Goal: Task Accomplishment & Management: Complete application form

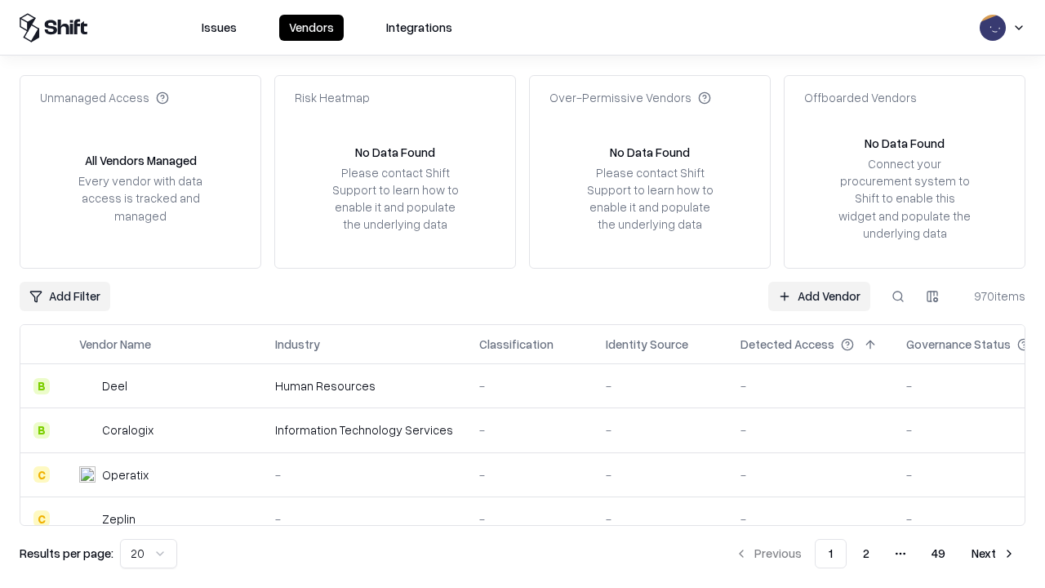
click at [819, 296] on link "Add Vendor" at bounding box center [819, 296] width 102 height 29
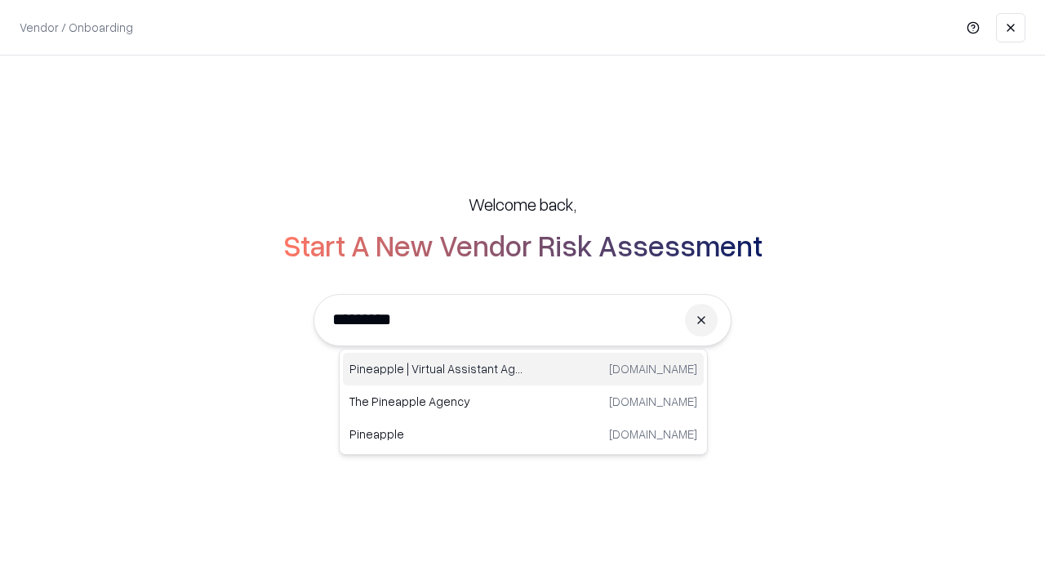
click at [523, 369] on div "Pineapple | Virtual Assistant Agency [DOMAIN_NAME]" at bounding box center [523, 369] width 361 height 33
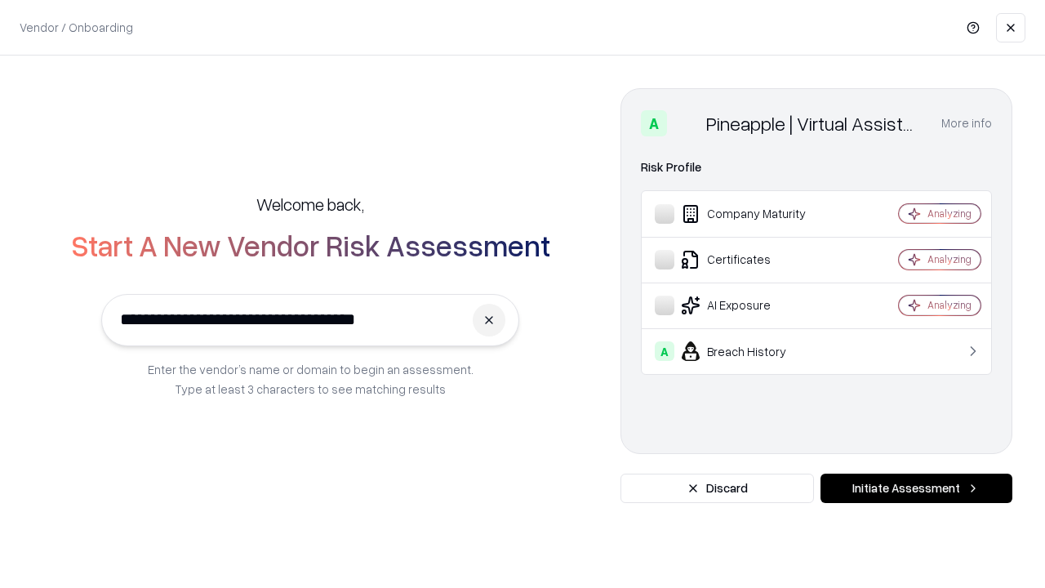
type input "**********"
click at [916, 488] on button "Initiate Assessment" at bounding box center [917, 488] width 192 height 29
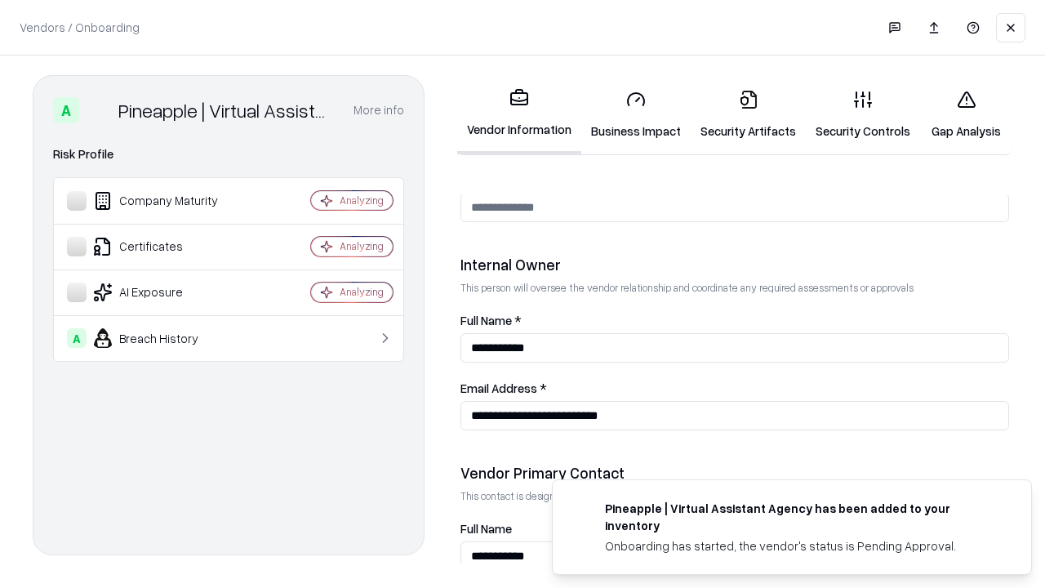
scroll to position [846, 0]
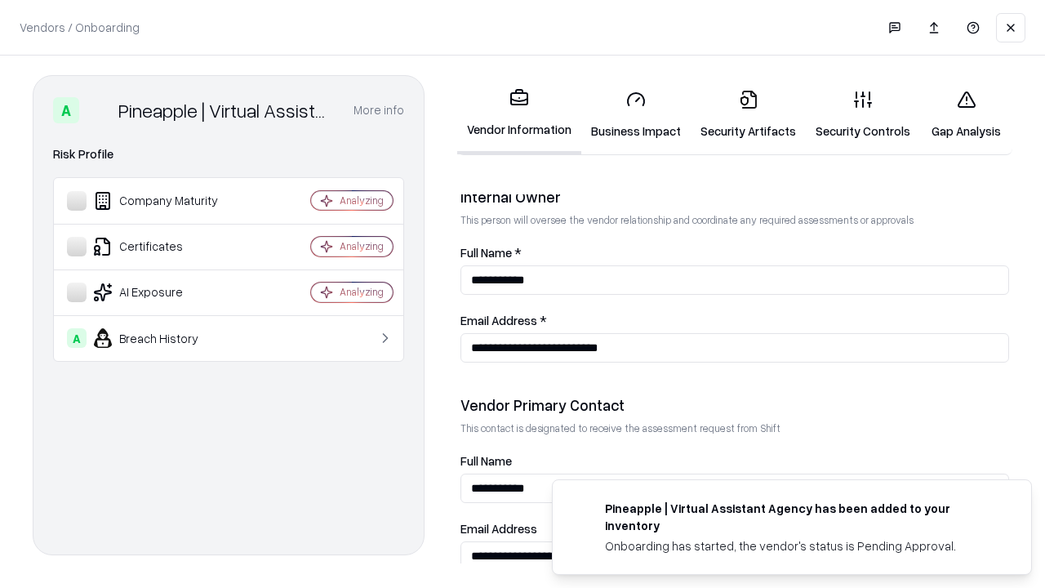
click at [636, 114] on link "Business Impact" at bounding box center [635, 115] width 109 height 76
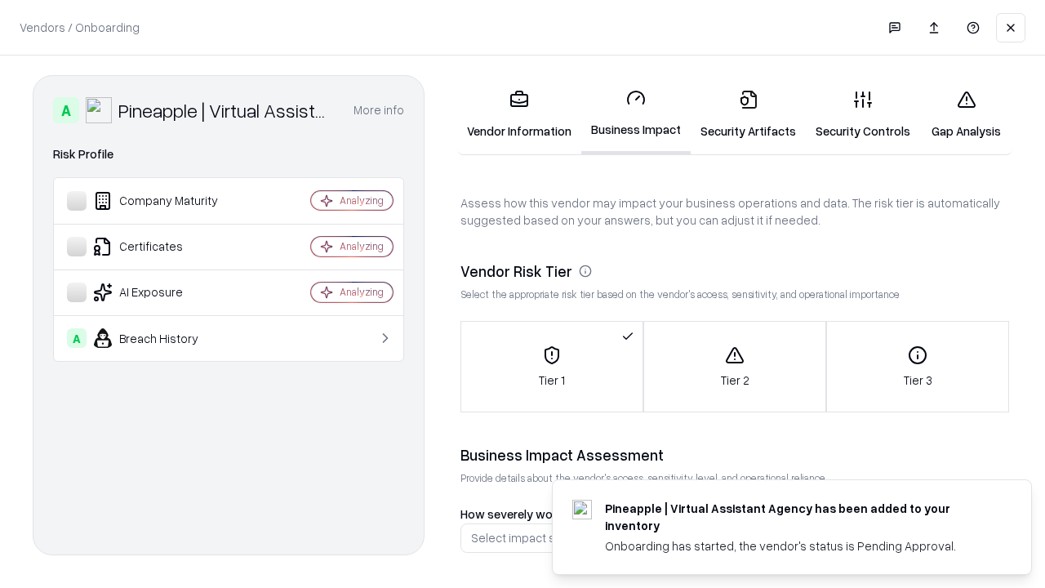
click at [748, 114] on link "Security Artifacts" at bounding box center [748, 115] width 115 height 76
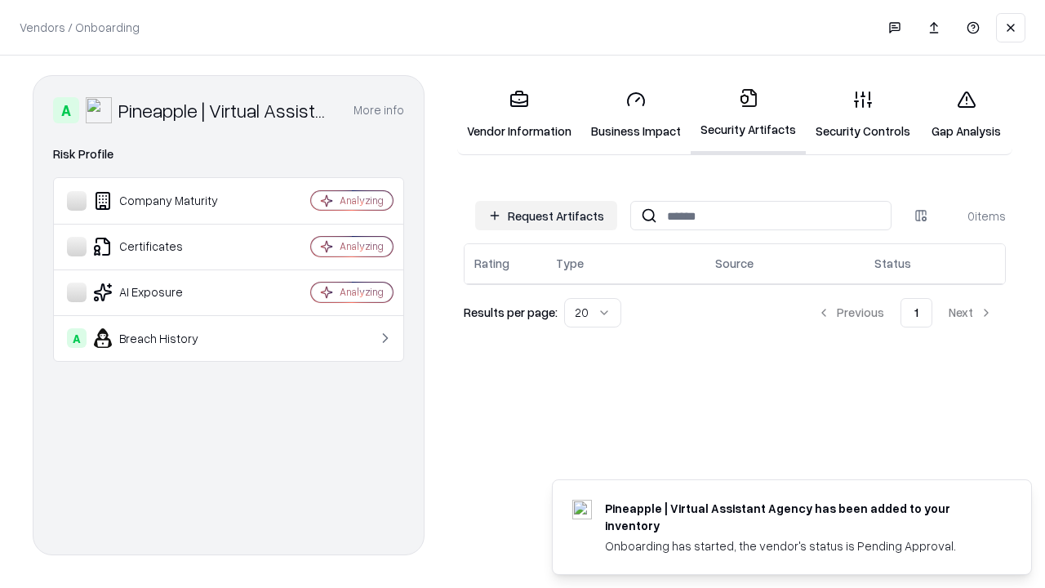
click at [546, 216] on button "Request Artifacts" at bounding box center [546, 215] width 142 height 29
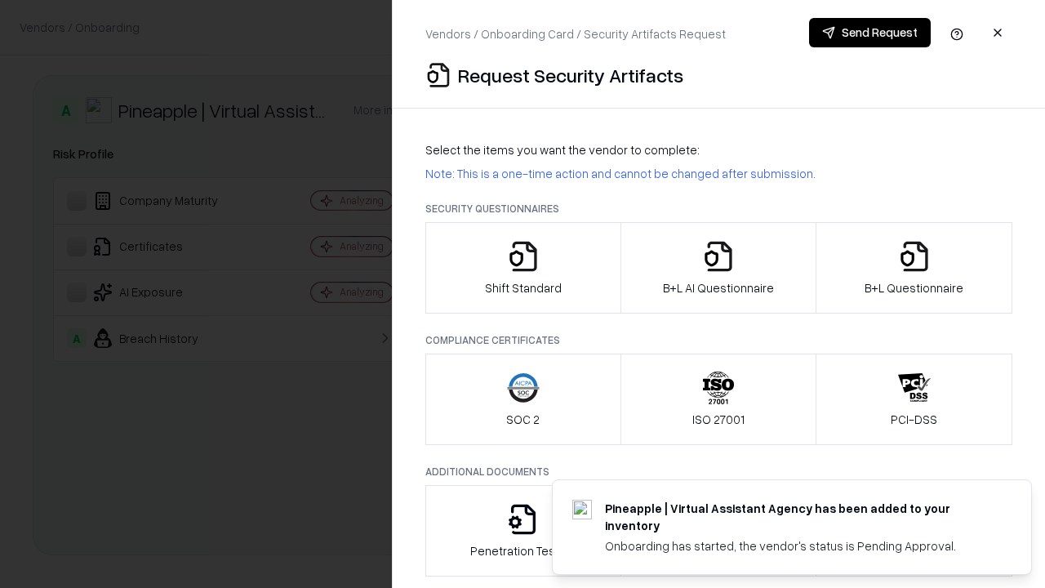
click at [523, 268] on icon "button" at bounding box center [523, 256] width 33 height 33
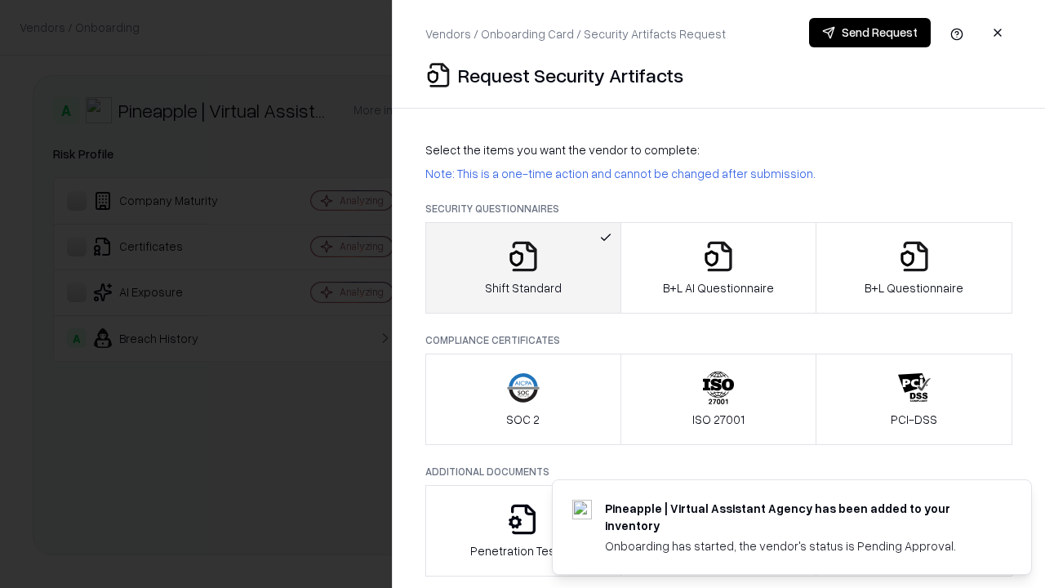
click at [870, 33] on button "Send Request" at bounding box center [870, 32] width 122 height 29
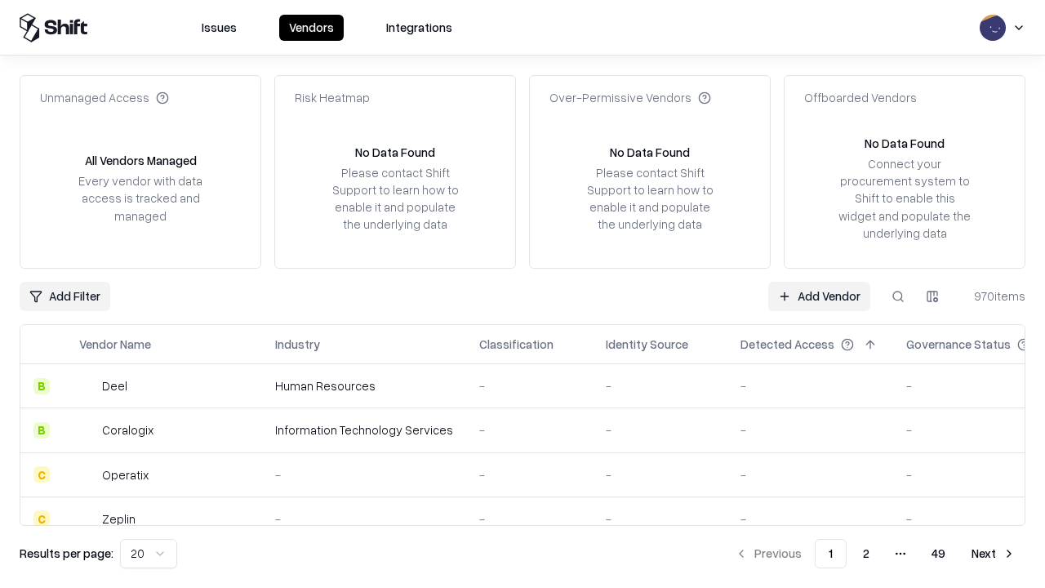
click at [898, 296] on button at bounding box center [897, 296] width 29 height 29
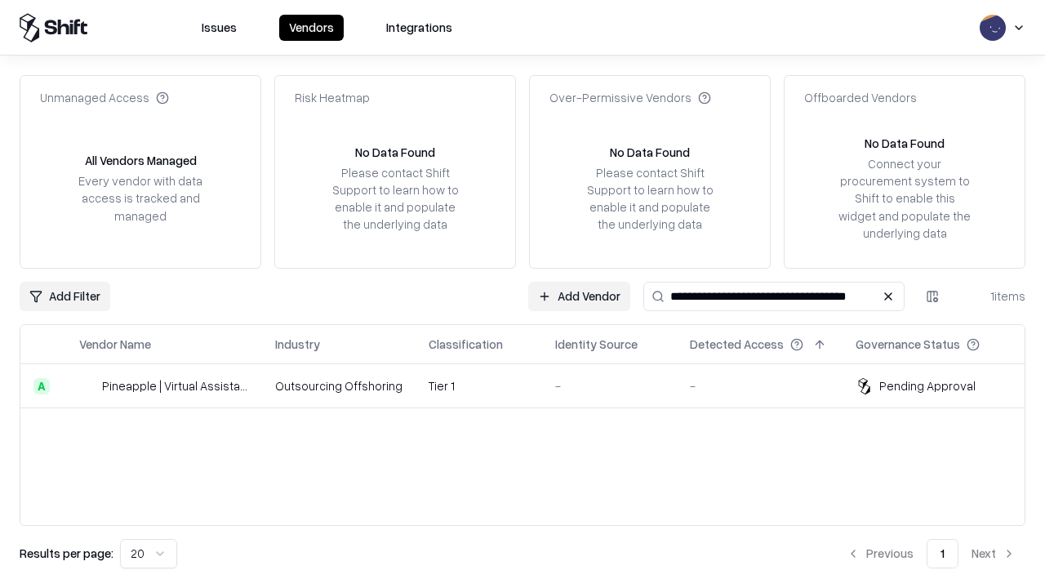
type input "**********"
click at [532, 385] on td "Tier 1" at bounding box center [479, 386] width 127 height 44
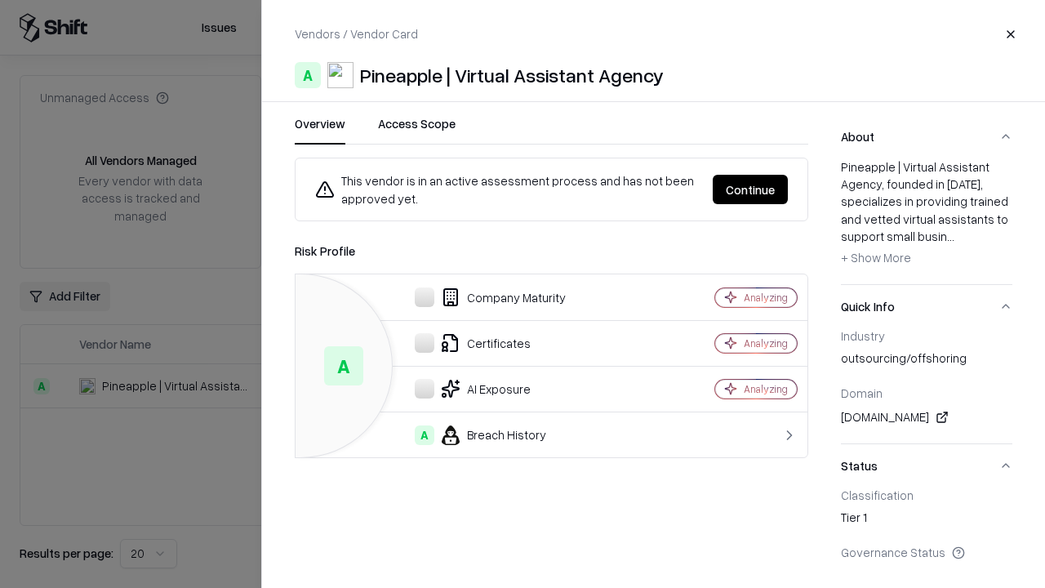
click at [750, 189] on button "Continue" at bounding box center [750, 189] width 75 height 29
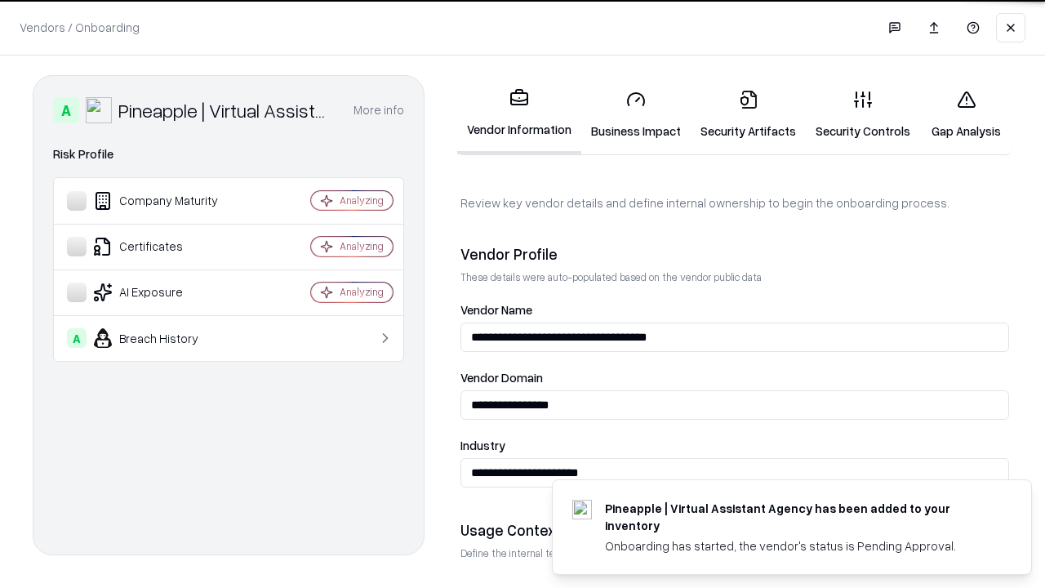
click at [748, 114] on link "Security Artifacts" at bounding box center [748, 115] width 115 height 76
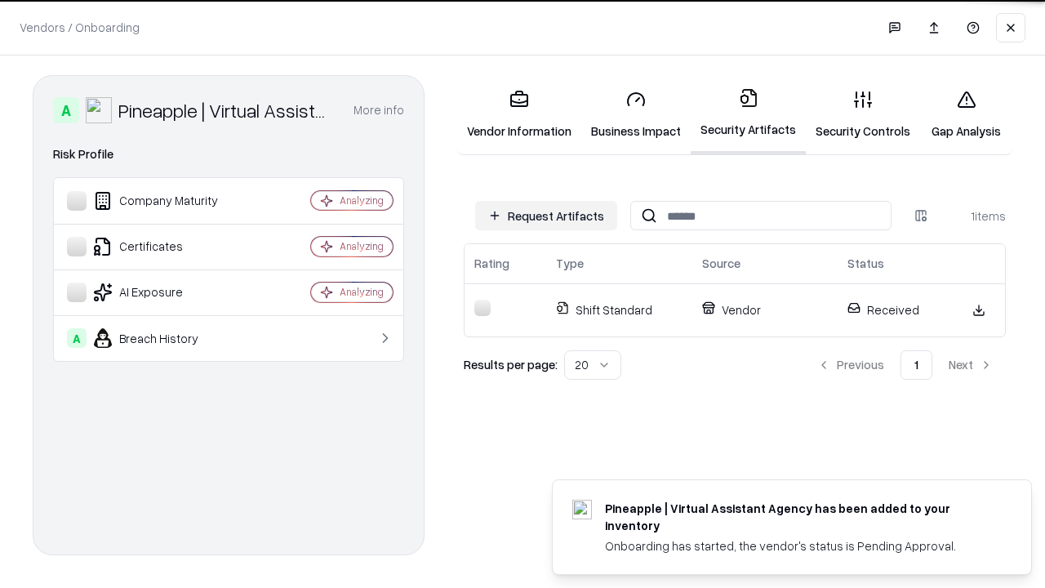
click at [966, 114] on link "Gap Analysis" at bounding box center [966, 115] width 92 height 76
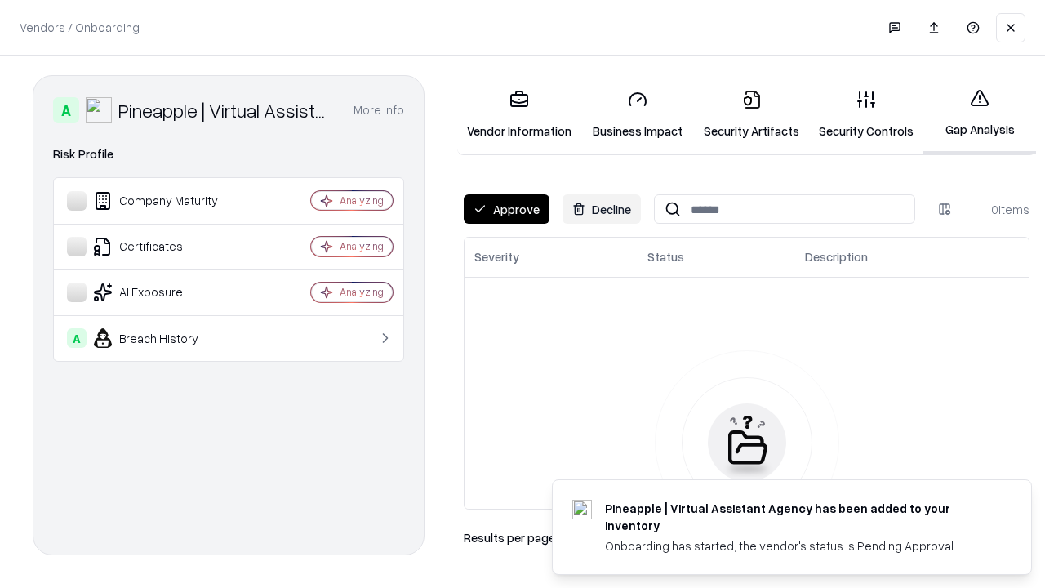
click at [506, 209] on button "Approve" at bounding box center [507, 208] width 86 height 29
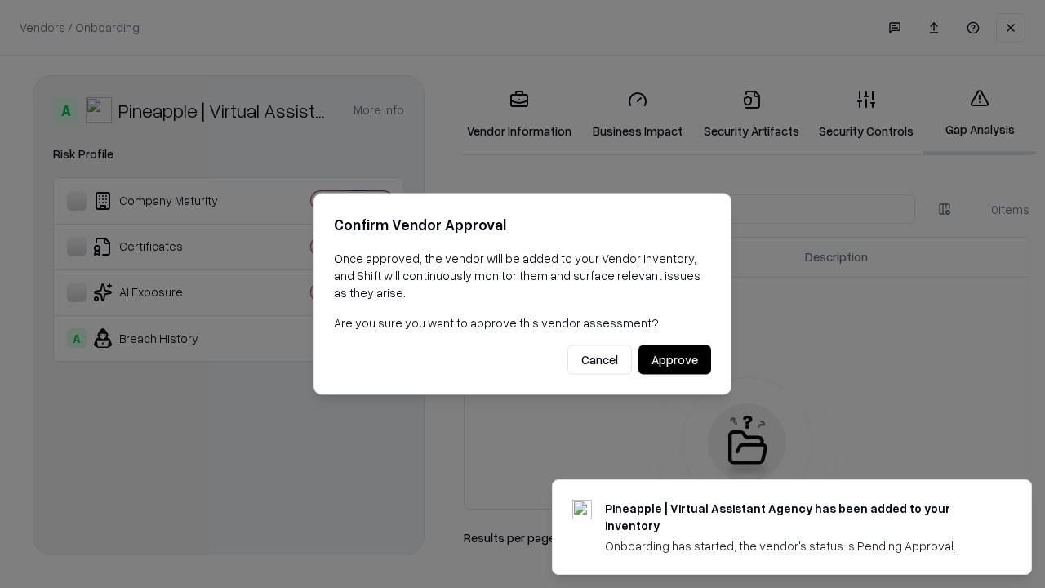
click at [674, 359] on button "Approve" at bounding box center [674, 359] width 73 height 29
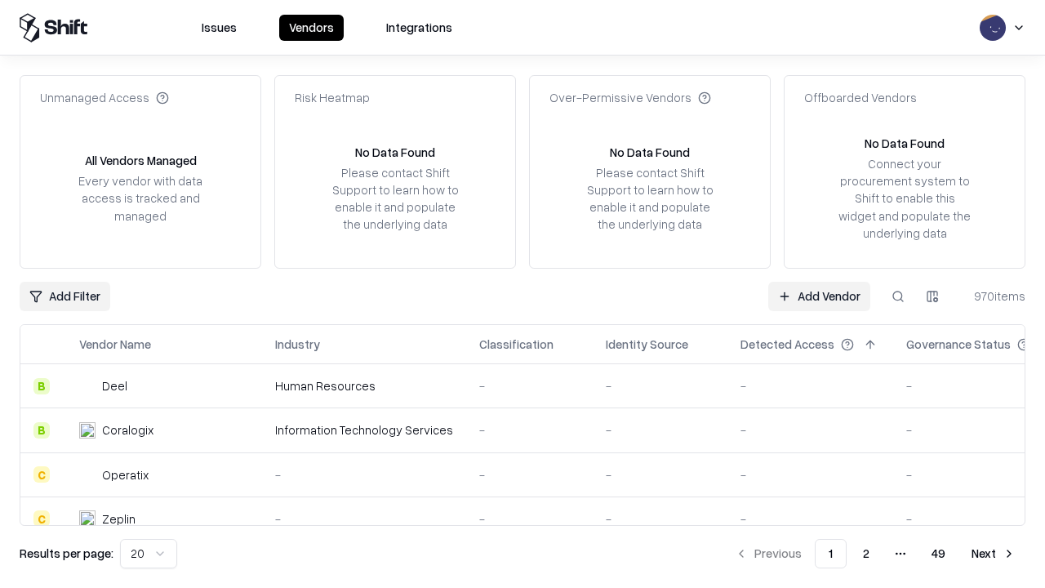
type input "**********"
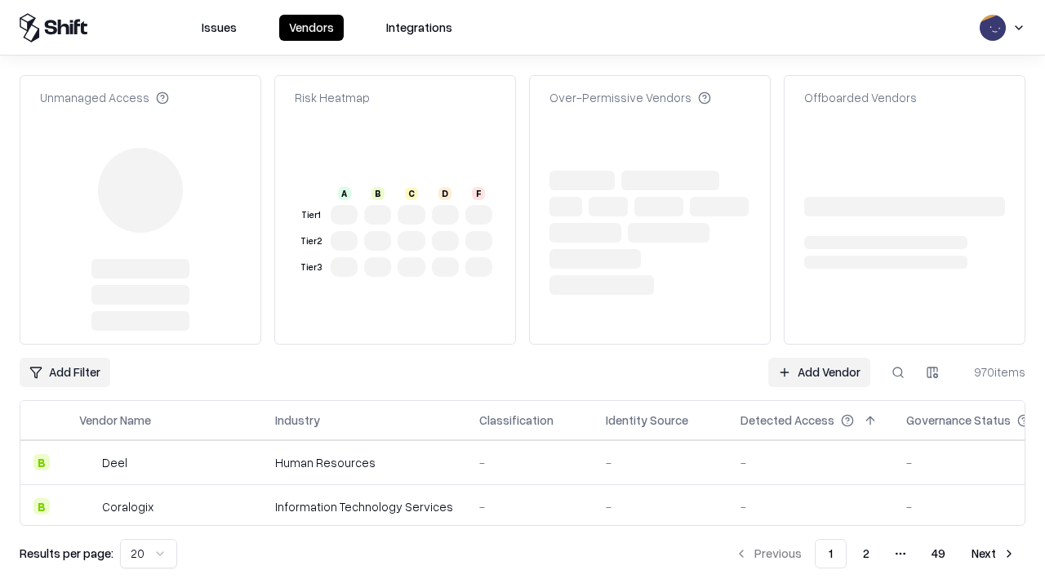
click at [819, 372] on link "Add Vendor" at bounding box center [819, 372] width 102 height 29
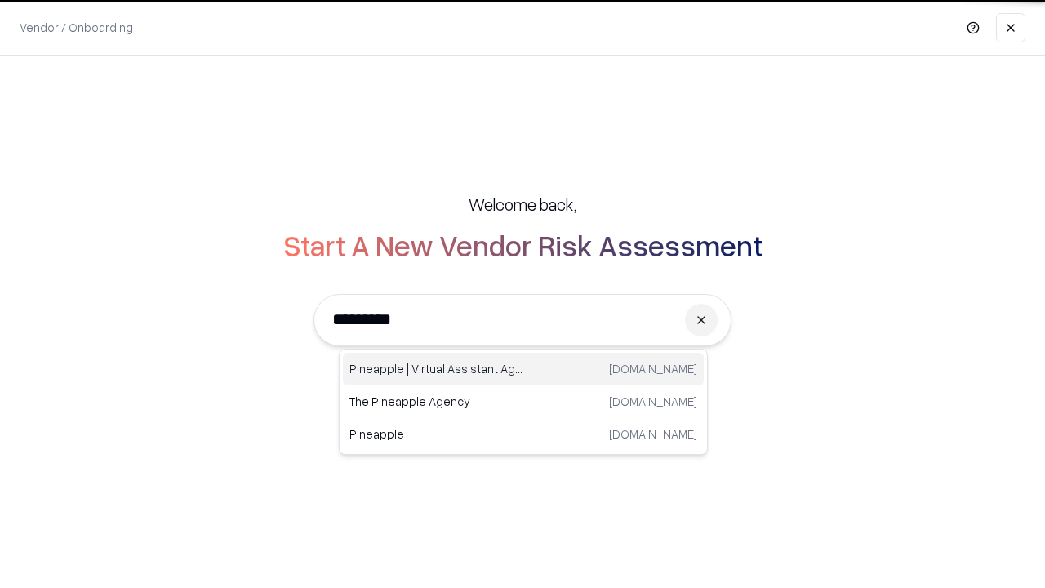
click at [523, 369] on div "Pineapple | Virtual Assistant Agency [DOMAIN_NAME]" at bounding box center [523, 369] width 361 height 33
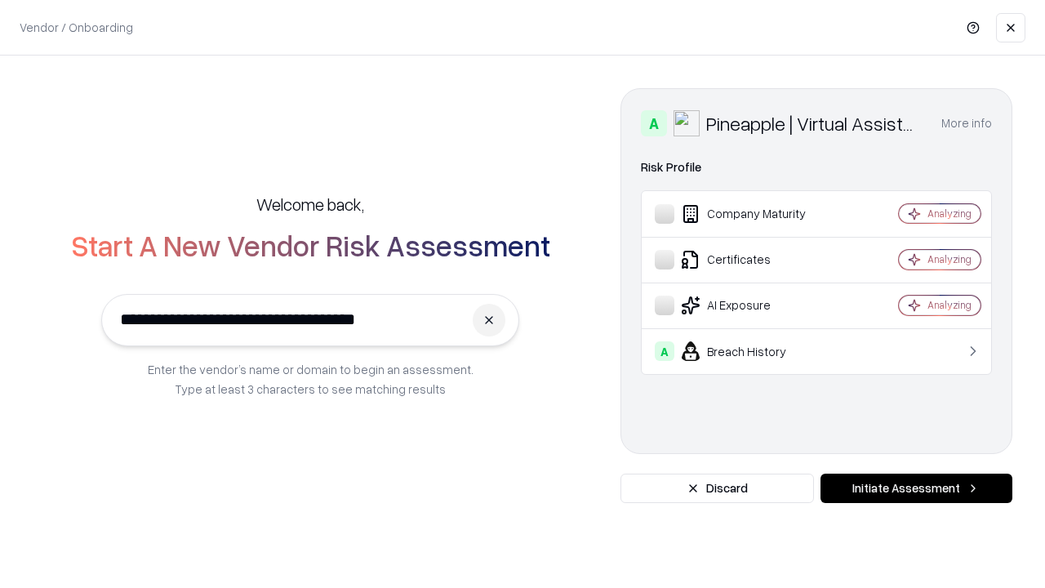
type input "**********"
click at [916, 488] on button "Initiate Assessment" at bounding box center [917, 488] width 192 height 29
